Goal: Find specific page/section

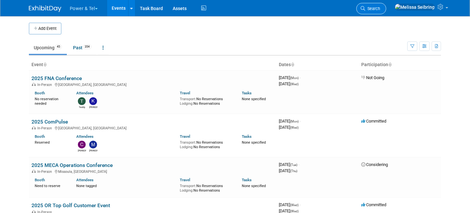
click at [365, 7] on icon at bounding box center [363, 8] width 5 height 5
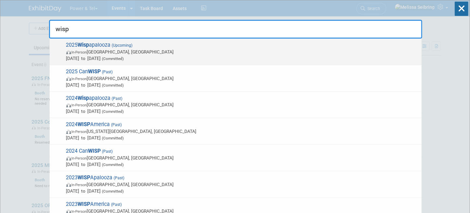
type input "wisp"
click at [94, 46] on span "2025 Wisp apalooza (Upcoming) In-Person Las Vegas, NV Oct 13, 2025 to Oct 16, 2…" at bounding box center [241, 52] width 354 height 20
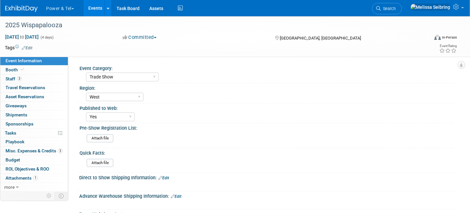
select select "Trade Show"
select select "West"
select select "Yes"
click at [21, 68] on icon at bounding box center [22, 70] width 3 height 4
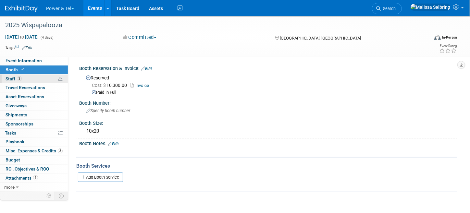
click at [6, 78] on span "Staff 3" at bounding box center [14, 78] width 16 height 5
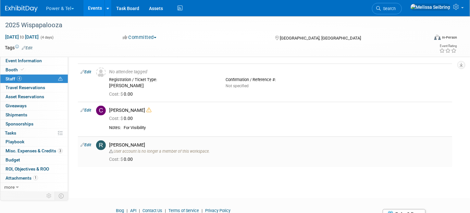
scroll to position [65, 0]
